Goal: Information Seeking & Learning: Understand process/instructions

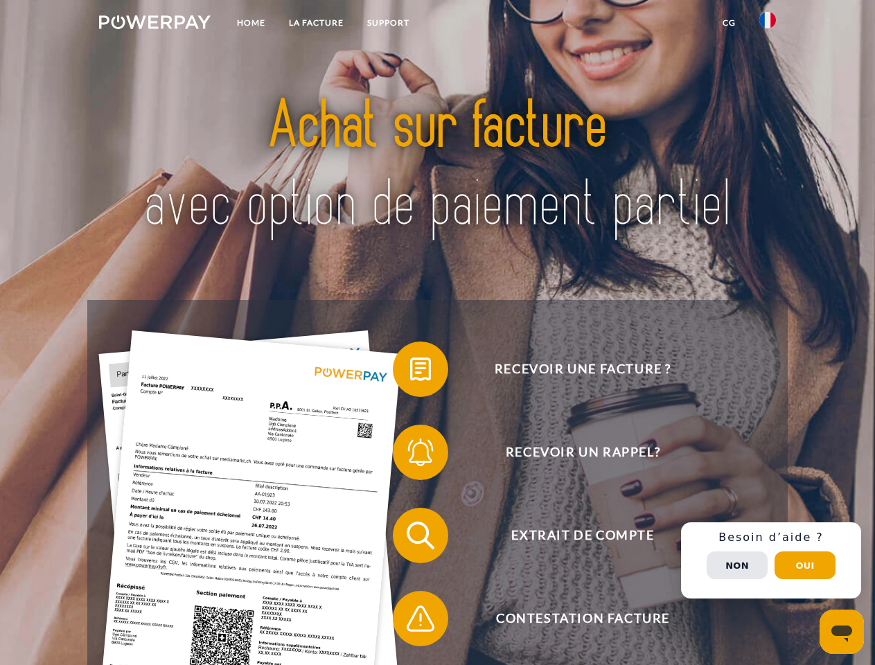
click at [155, 24] on img at bounding box center [155, 22] width 112 height 14
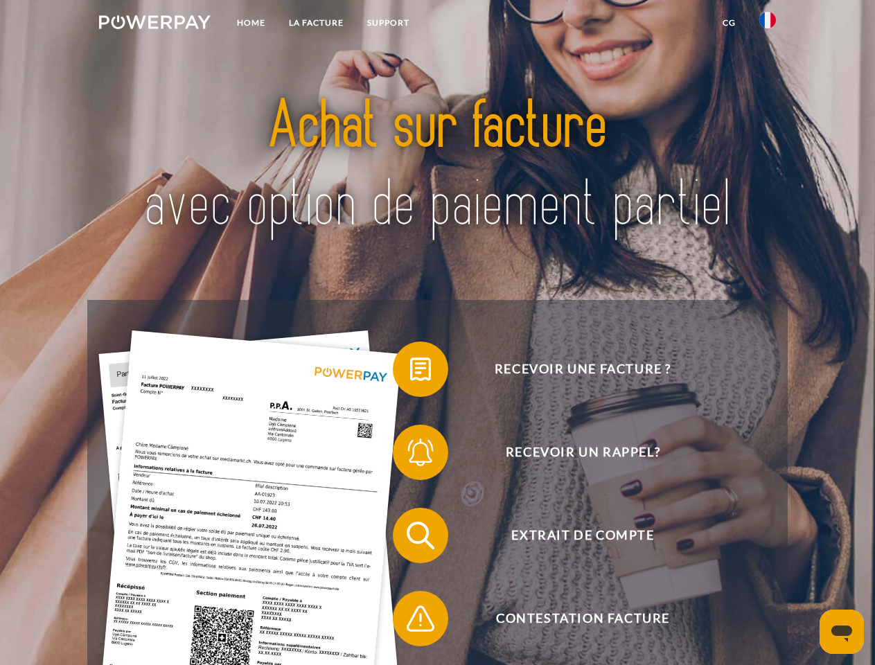
click at [768, 24] on img at bounding box center [768, 20] width 17 height 17
click at [729, 23] on link "CG" at bounding box center [729, 22] width 37 height 25
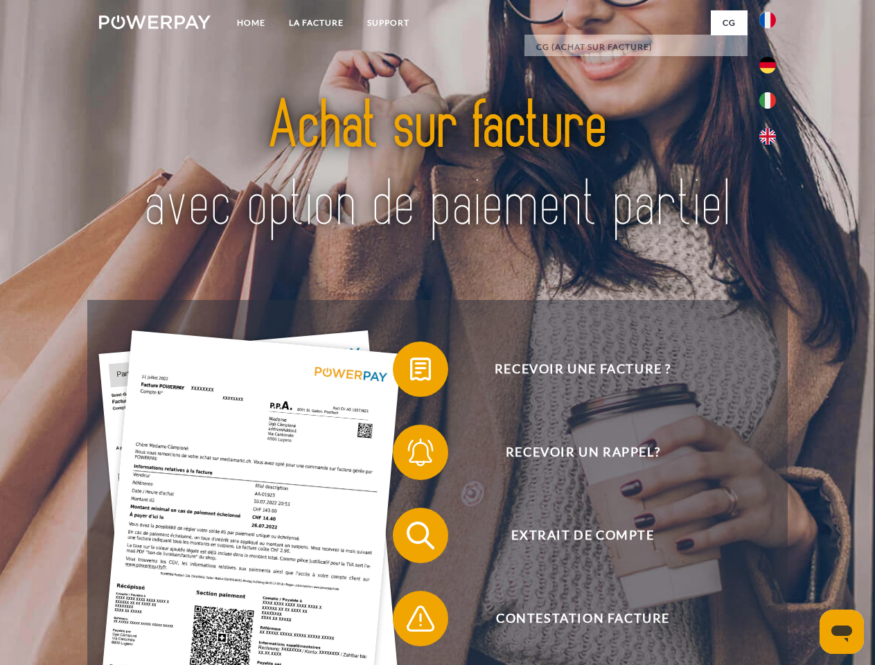
click at [410, 372] on span at bounding box center [399, 369] width 69 height 69
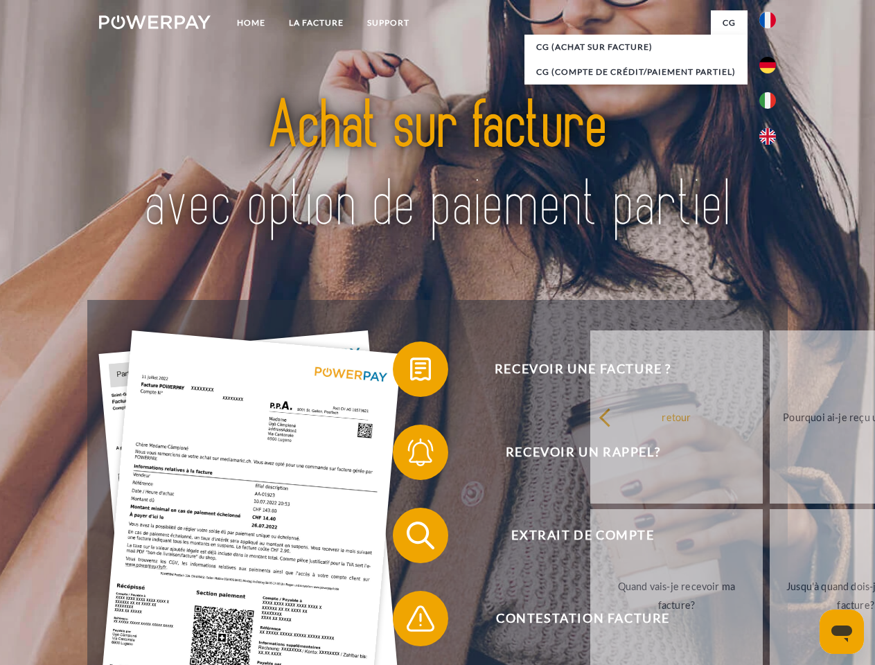
click at [410, 455] on span at bounding box center [399, 452] width 69 height 69
click at [770, 539] on link "Jusqu'à quand dois-je payer ma facture?" at bounding box center [856, 595] width 173 height 173
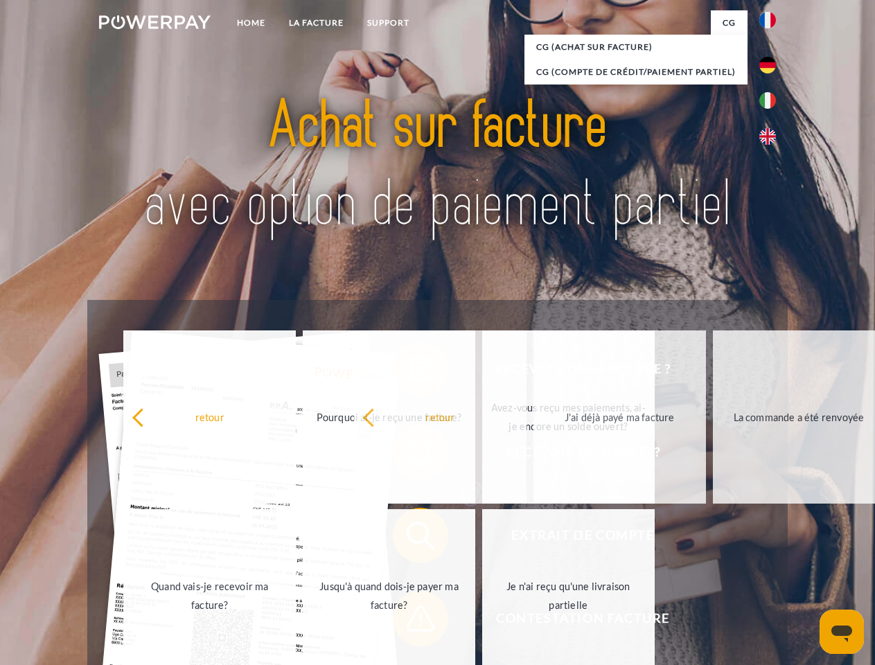
click at [410, 622] on span at bounding box center [399, 618] width 69 height 69
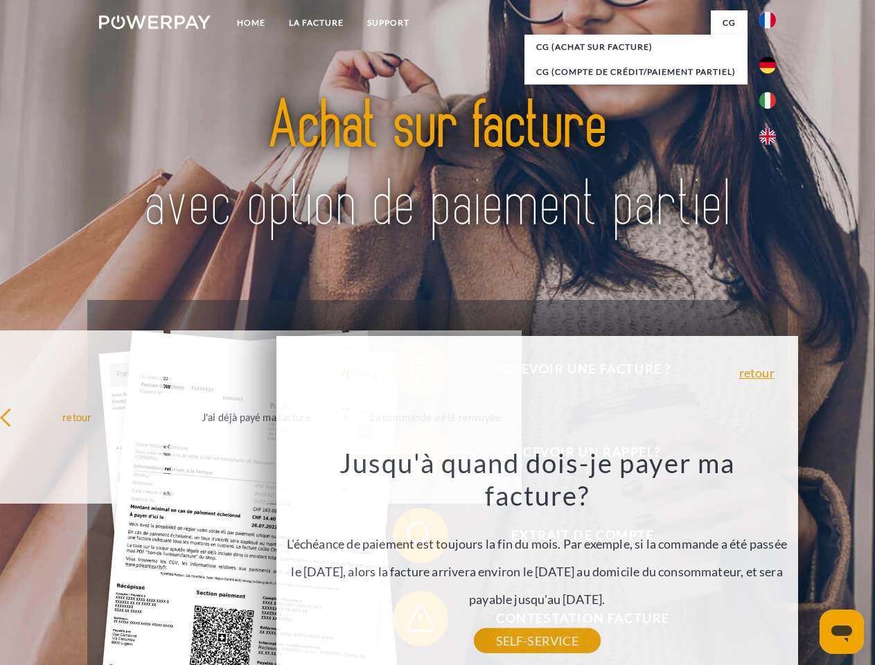
click at [771, 561] on div "Recevoir une facture ? Recevoir un rappel? Extrait de compte retour" at bounding box center [437, 577] width 700 height 555
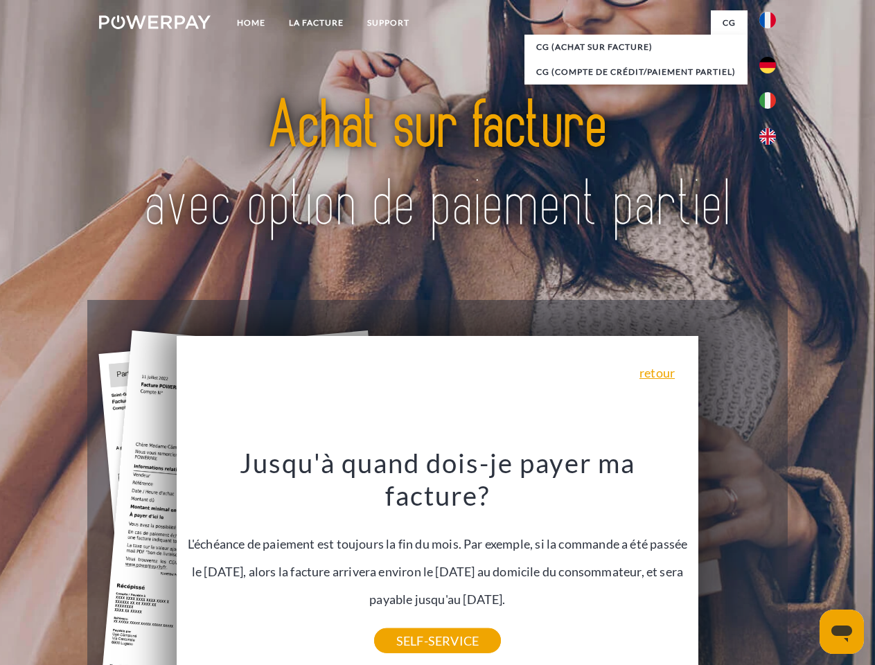
click at [737, 564] on span "Extrait de compte" at bounding box center [583, 535] width 340 height 55
click at [805, 566] on header "Home LA FACTURE Support" at bounding box center [437, 478] width 875 height 957
